Goal: Information Seeking & Learning: Learn about a topic

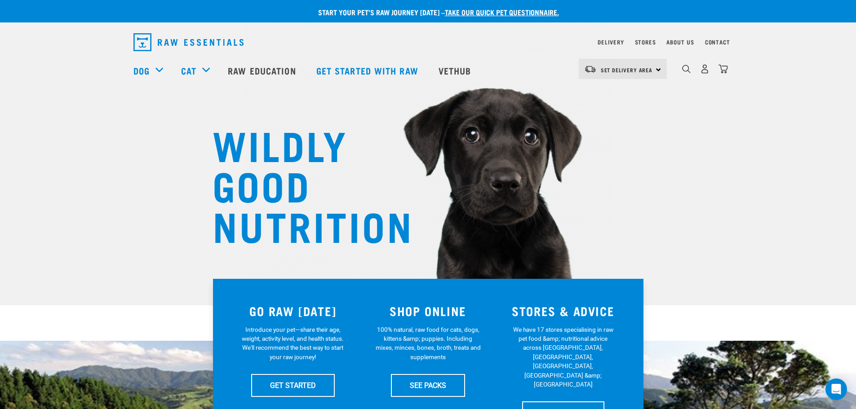
drag, startPoint x: 860, startPoint y: 51, endPoint x: 849, endPoint y: 64, distance: 16.9
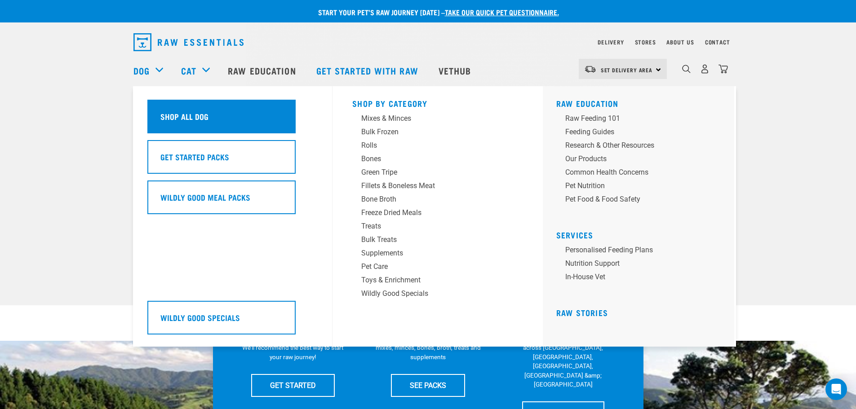
click at [188, 113] on h5 "Shop All Dog" at bounding box center [184, 117] width 48 height 12
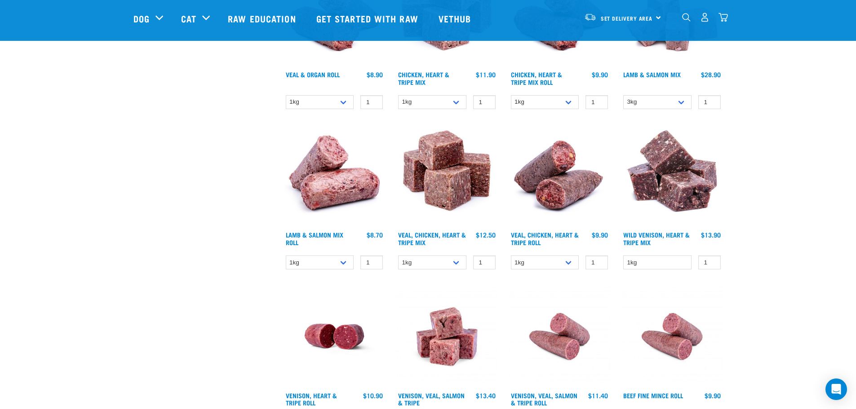
scroll to position [1030, 0]
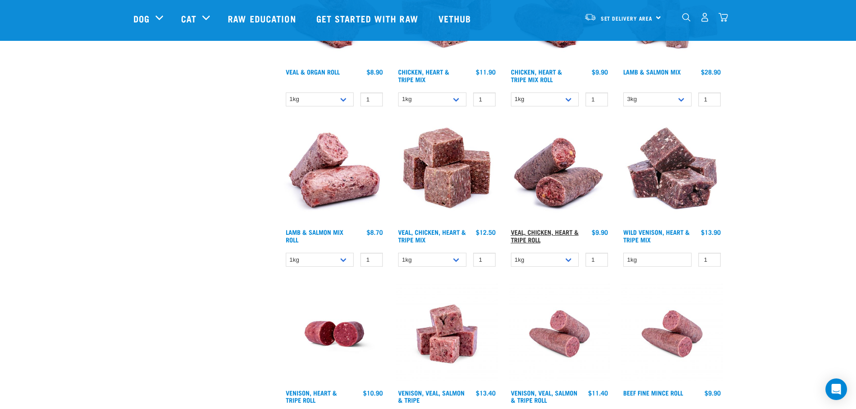
click at [534, 236] on link "Veal, Chicken, Heart & Tripe Roll" at bounding box center [545, 236] width 68 height 10
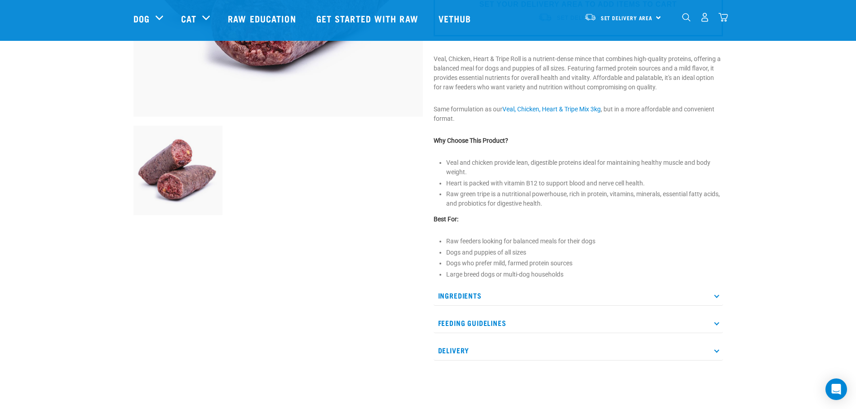
scroll to position [315, 0]
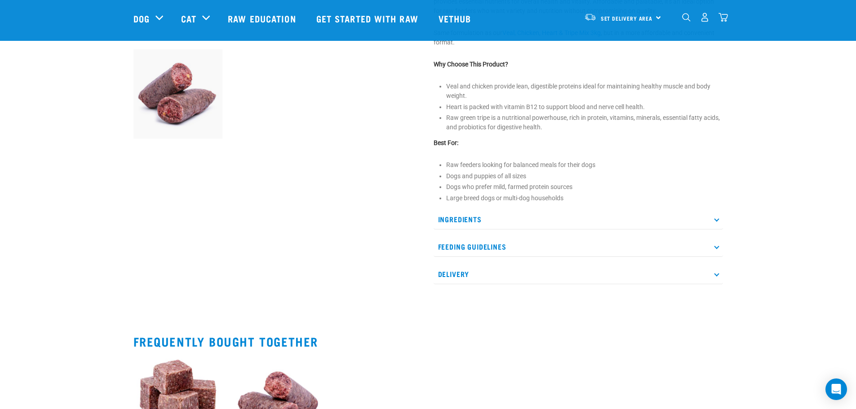
click at [715, 221] on p "Ingredients" at bounding box center [578, 219] width 289 height 20
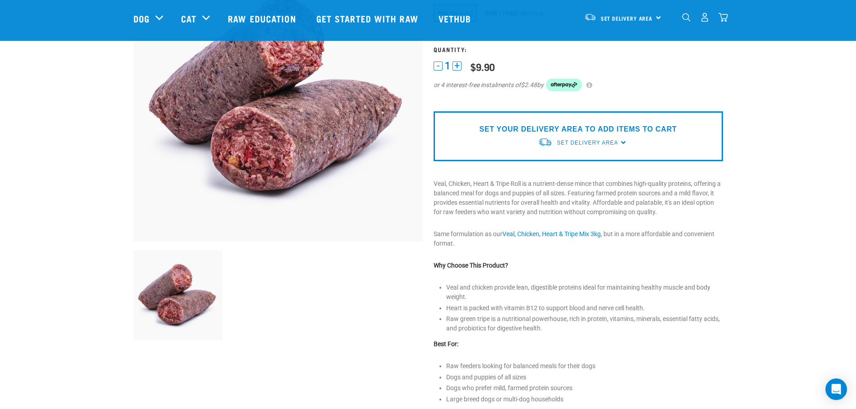
scroll to position [0, 0]
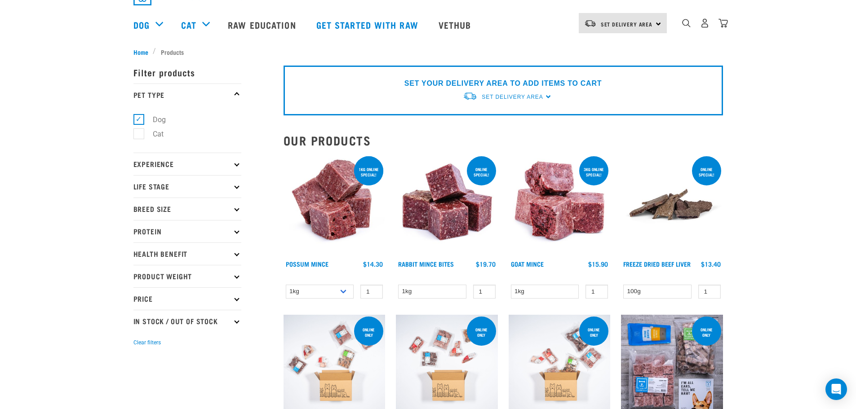
scroll to position [75, 0]
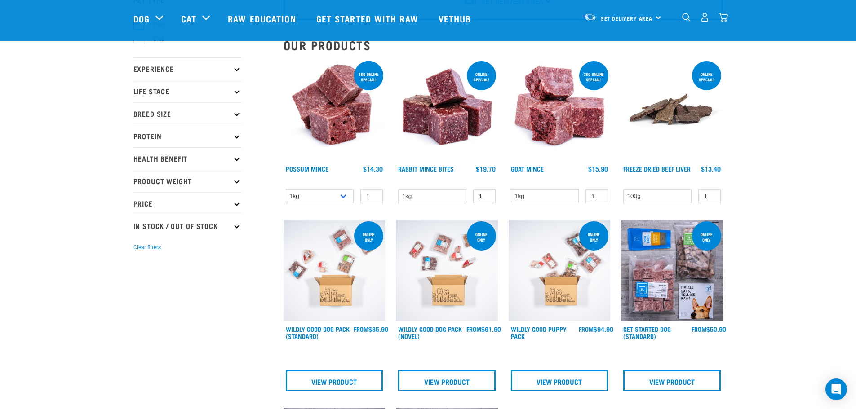
click at [665, 117] on img at bounding box center [672, 110] width 102 height 102
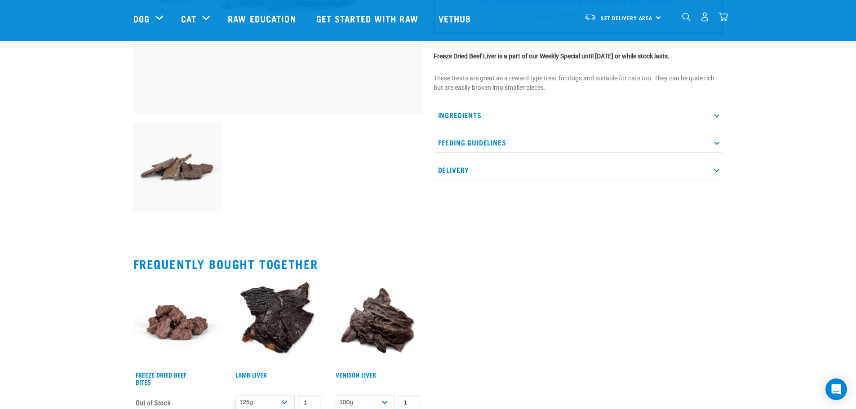
scroll to position [270, 0]
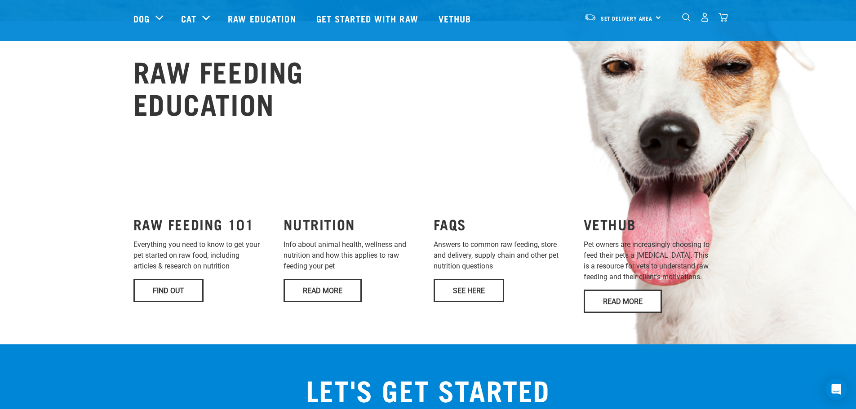
scroll to position [586, 0]
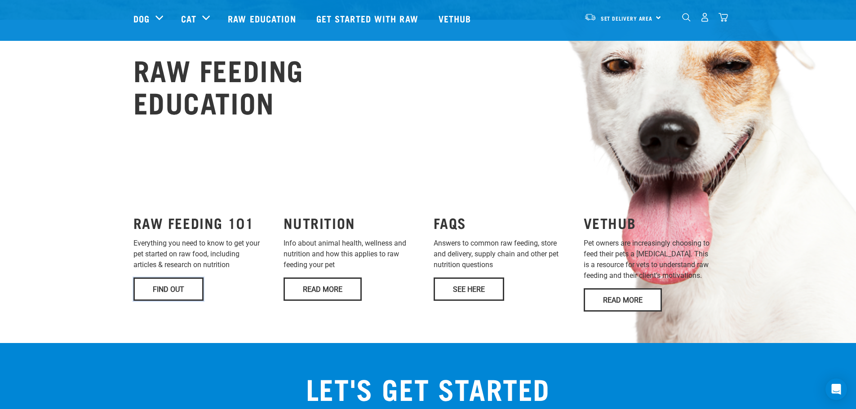
click at [164, 278] on link "Find Out" at bounding box center [168, 289] width 70 height 23
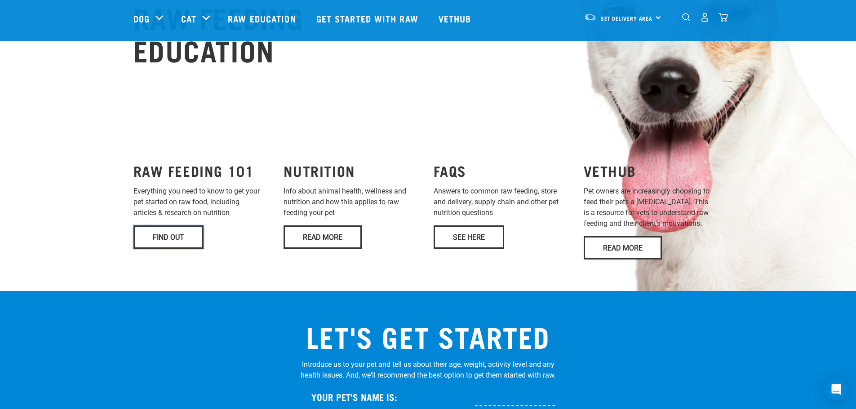
scroll to position [691, 0]
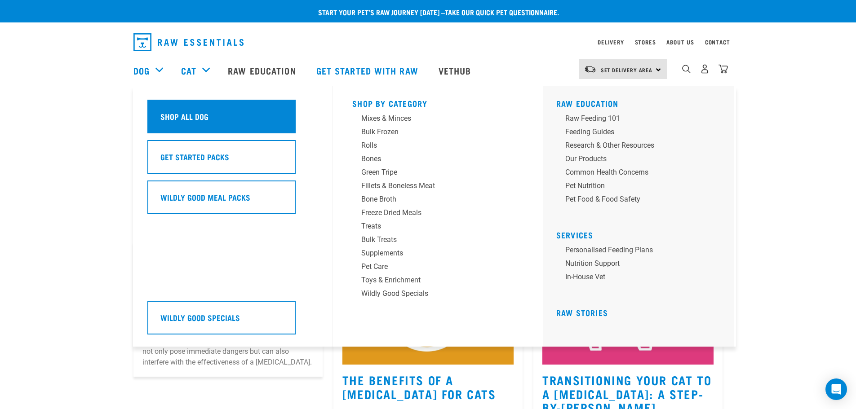
click at [195, 120] on h5 "Shop All Dog" at bounding box center [184, 117] width 48 height 12
